Goal: Task Accomplishment & Management: Manage account settings

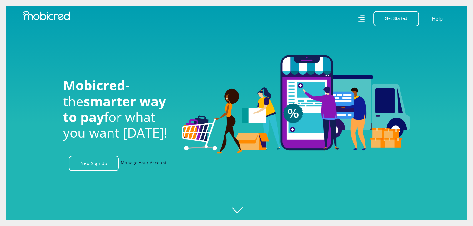
click at [145, 167] on link "Manage Your Account" at bounding box center [144, 163] width 46 height 15
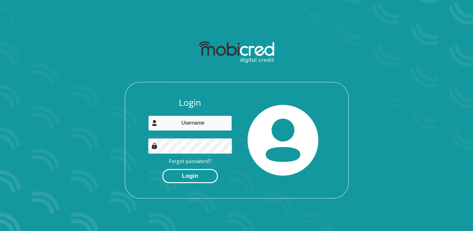
type input "[EMAIL_ADDRESS][DOMAIN_NAME]"
click at [183, 175] on button "Login" at bounding box center [190, 176] width 56 height 14
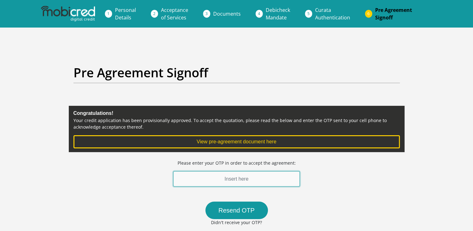
drag, startPoint x: 0, startPoint y: 0, endPoint x: 183, endPoint y: 175, distance: 253.0
click at [183, 175] on input "text" at bounding box center [236, 178] width 127 height 15
type input "831075"
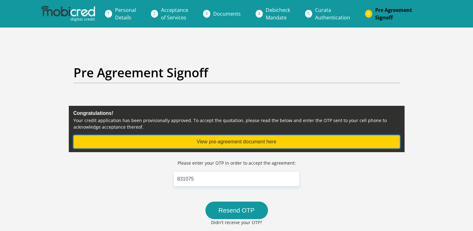
click at [237, 140] on button "View pre-agreement document here" at bounding box center [237, 141] width 327 height 13
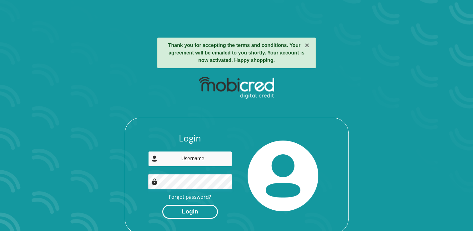
type input "sharnayhumpel@gmail.co.za"
click at [196, 211] on button "Login" at bounding box center [190, 212] width 56 height 14
